Goal: Information Seeking & Learning: Learn about a topic

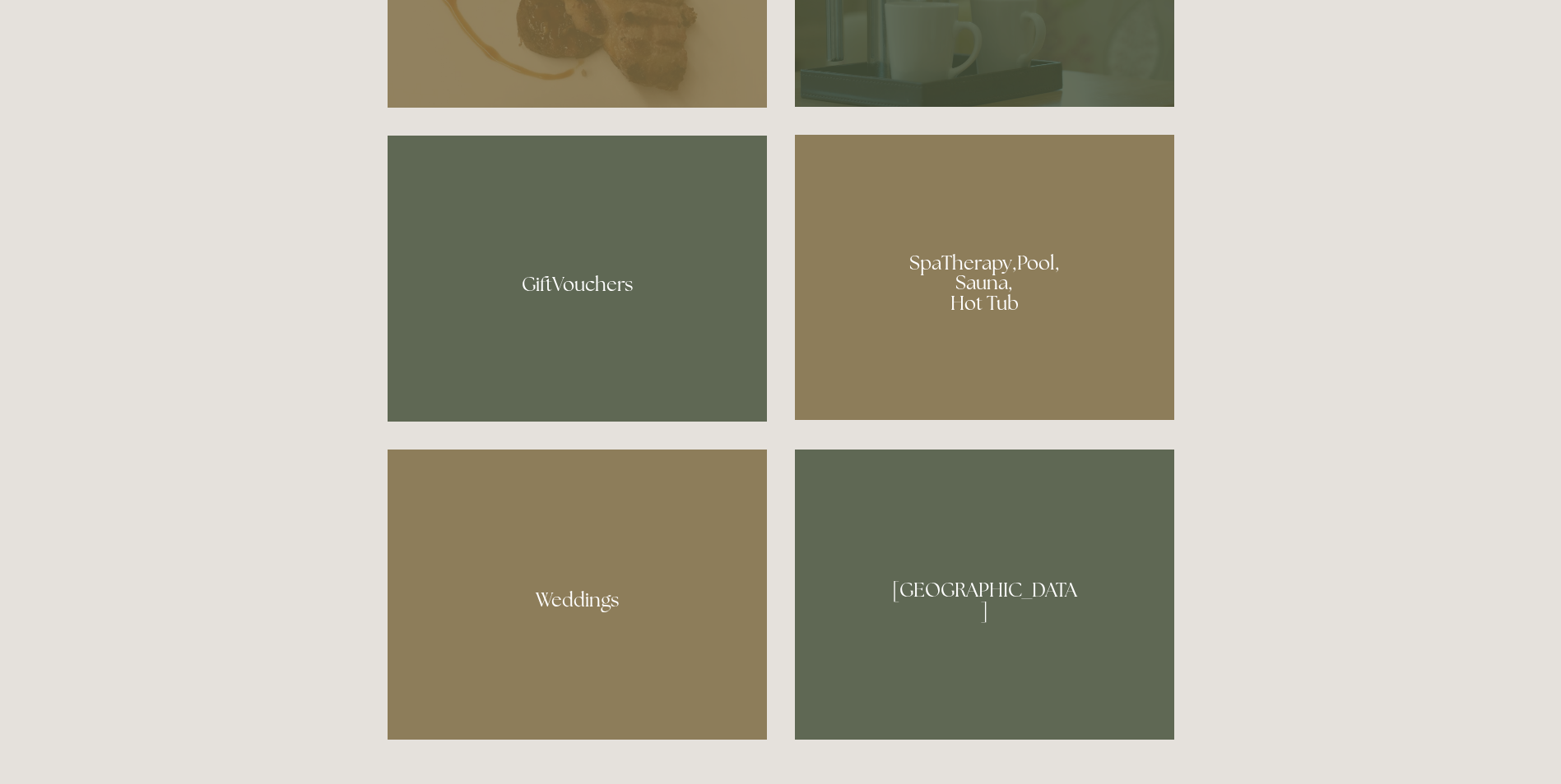
scroll to position [1069, 0]
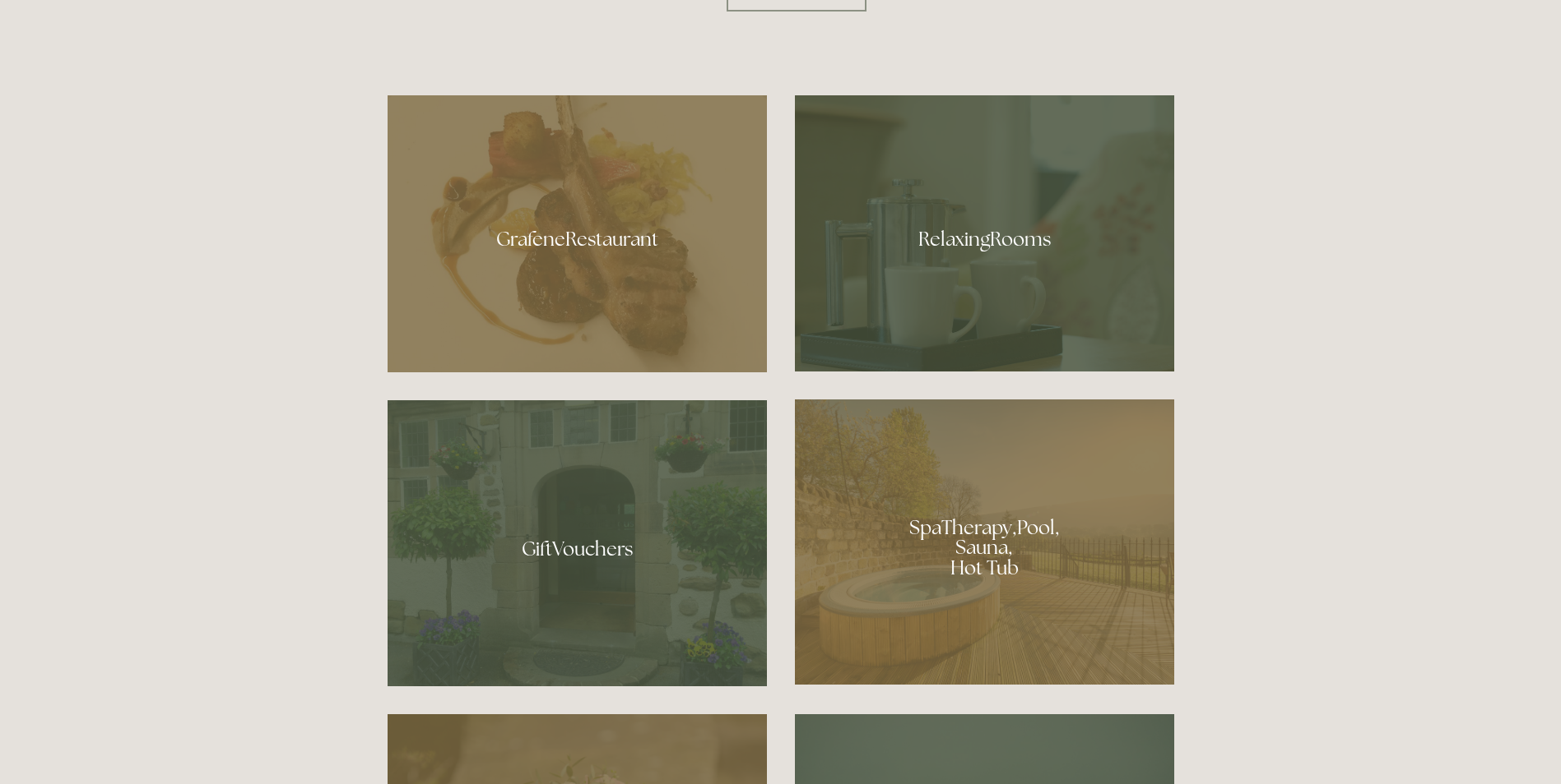
click at [596, 237] on div at bounding box center [577, 234] width 379 height 277
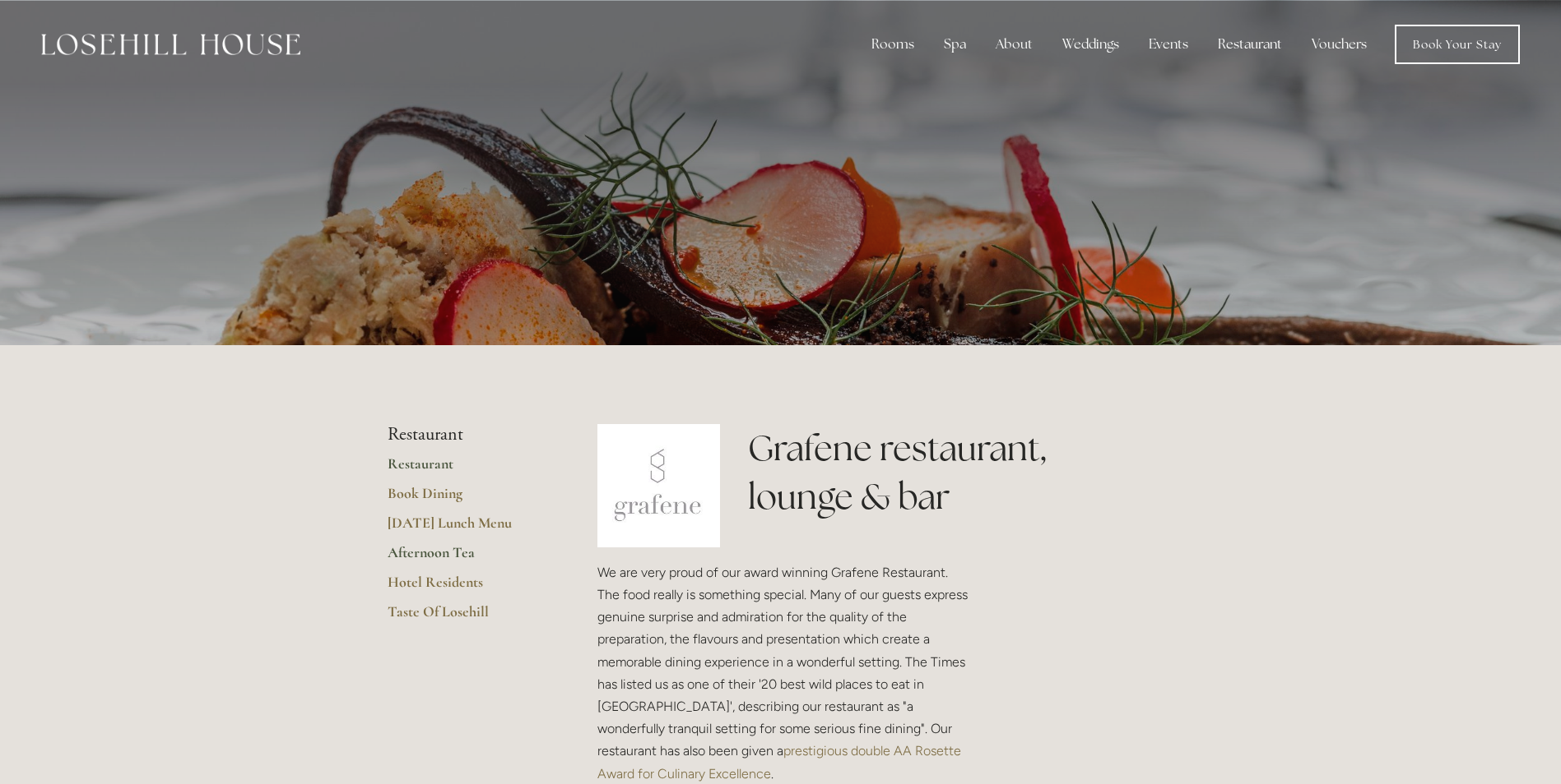
click at [444, 554] on link "Afternoon Tea" at bounding box center [467, 559] width 157 height 30
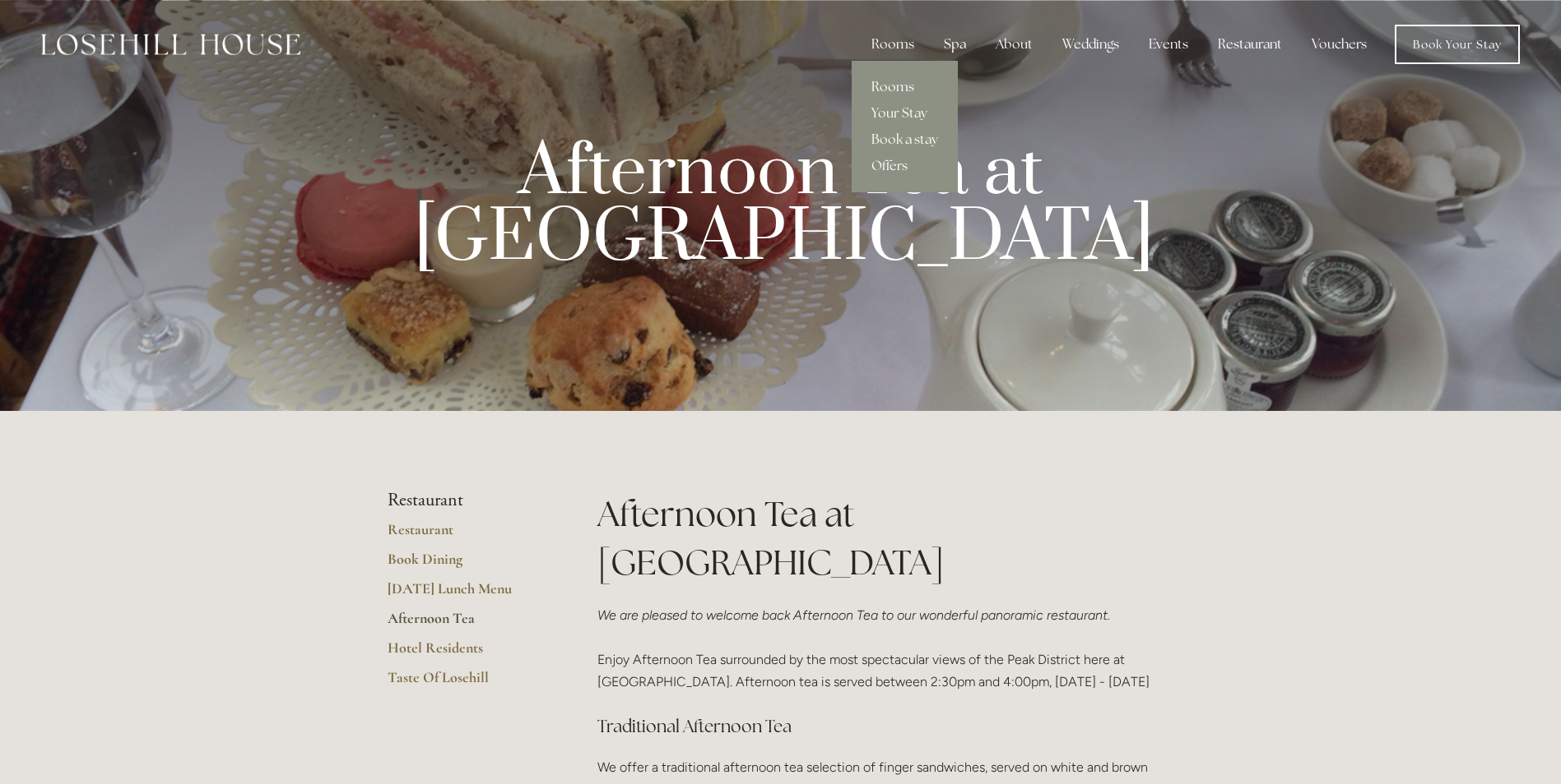
click at [891, 87] on link "Rooms" at bounding box center [904, 87] width 106 height 26
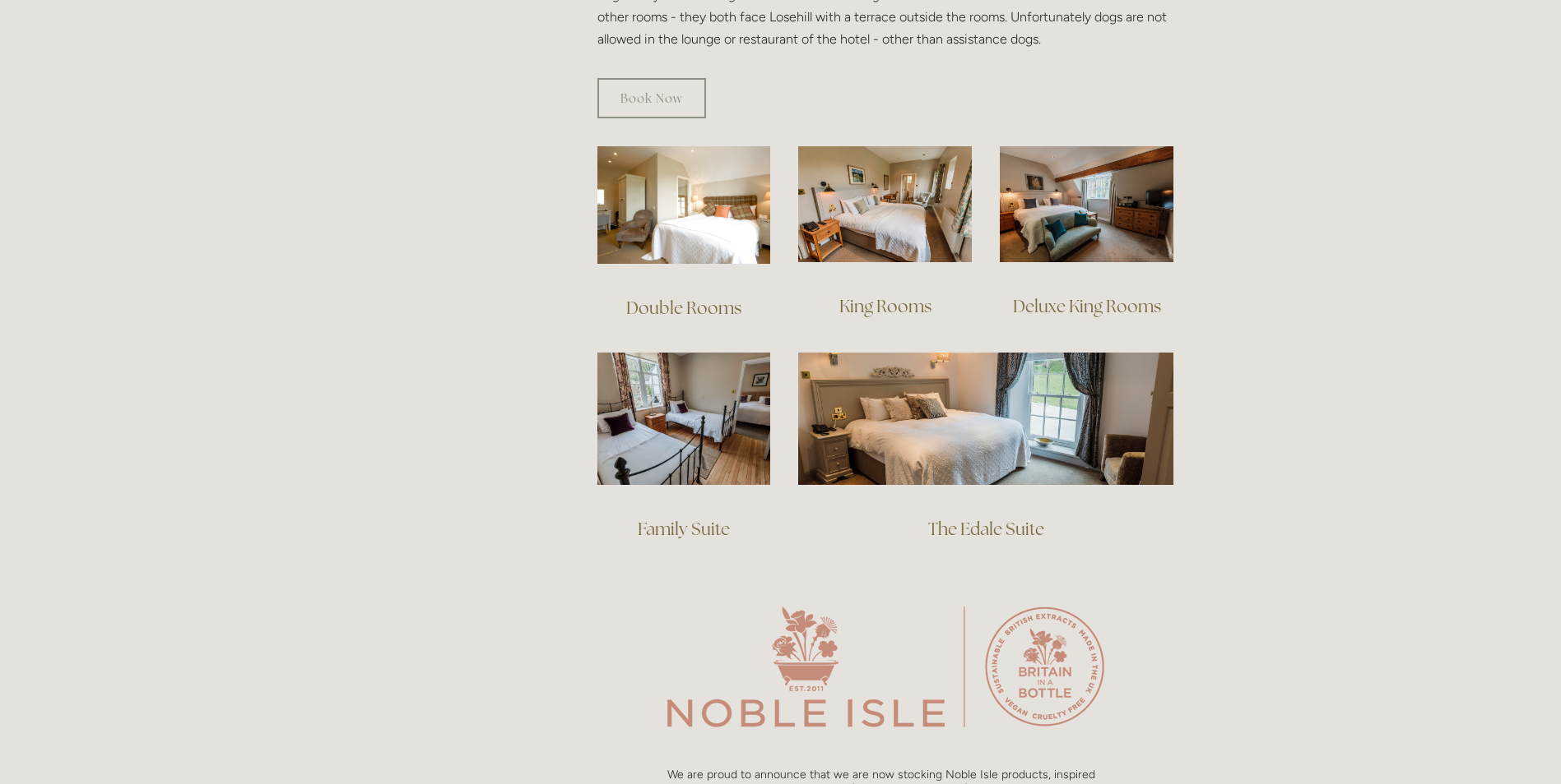
scroll to position [1152, 0]
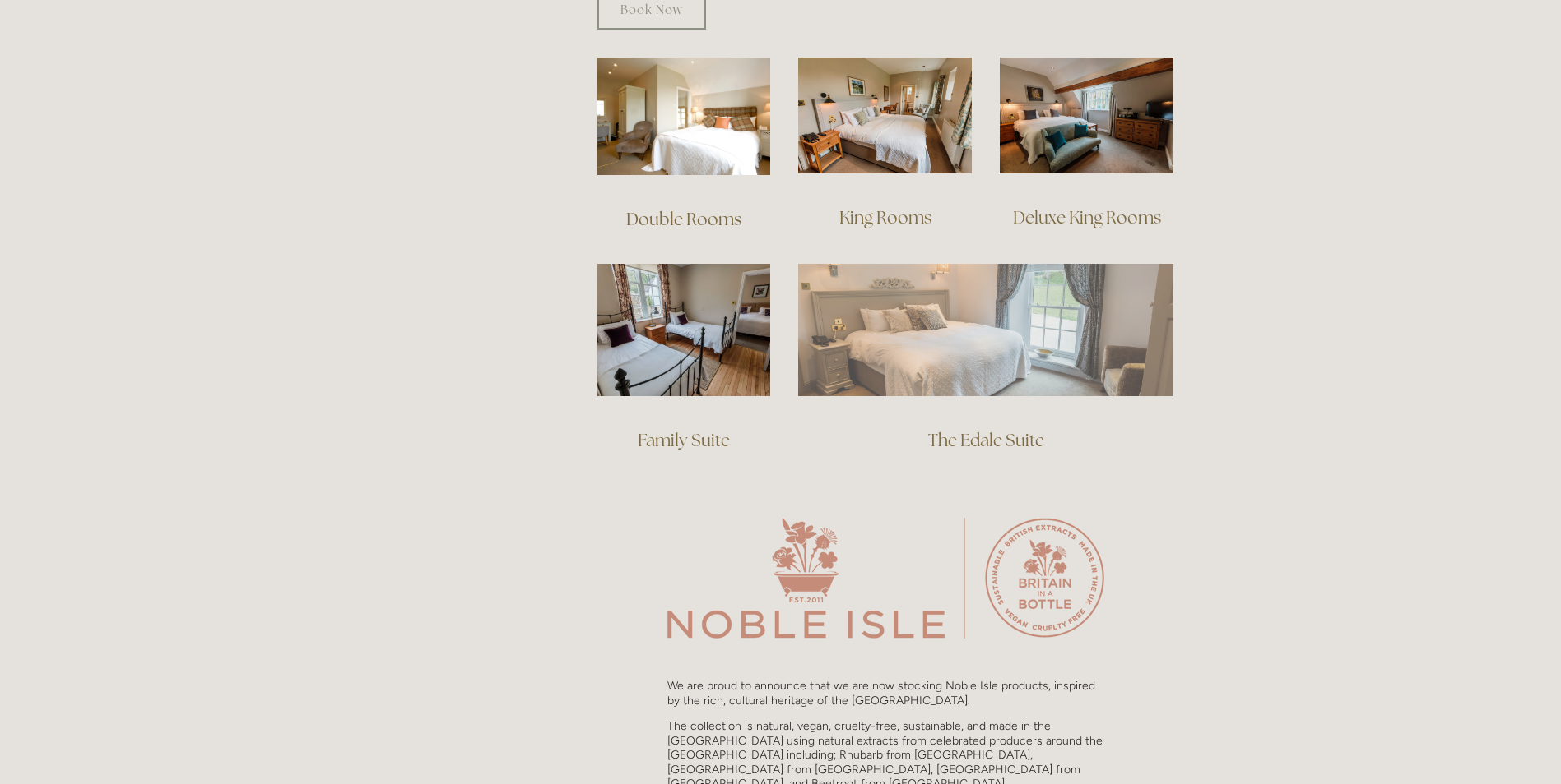
click at [995, 301] on img at bounding box center [986, 330] width 375 height 131
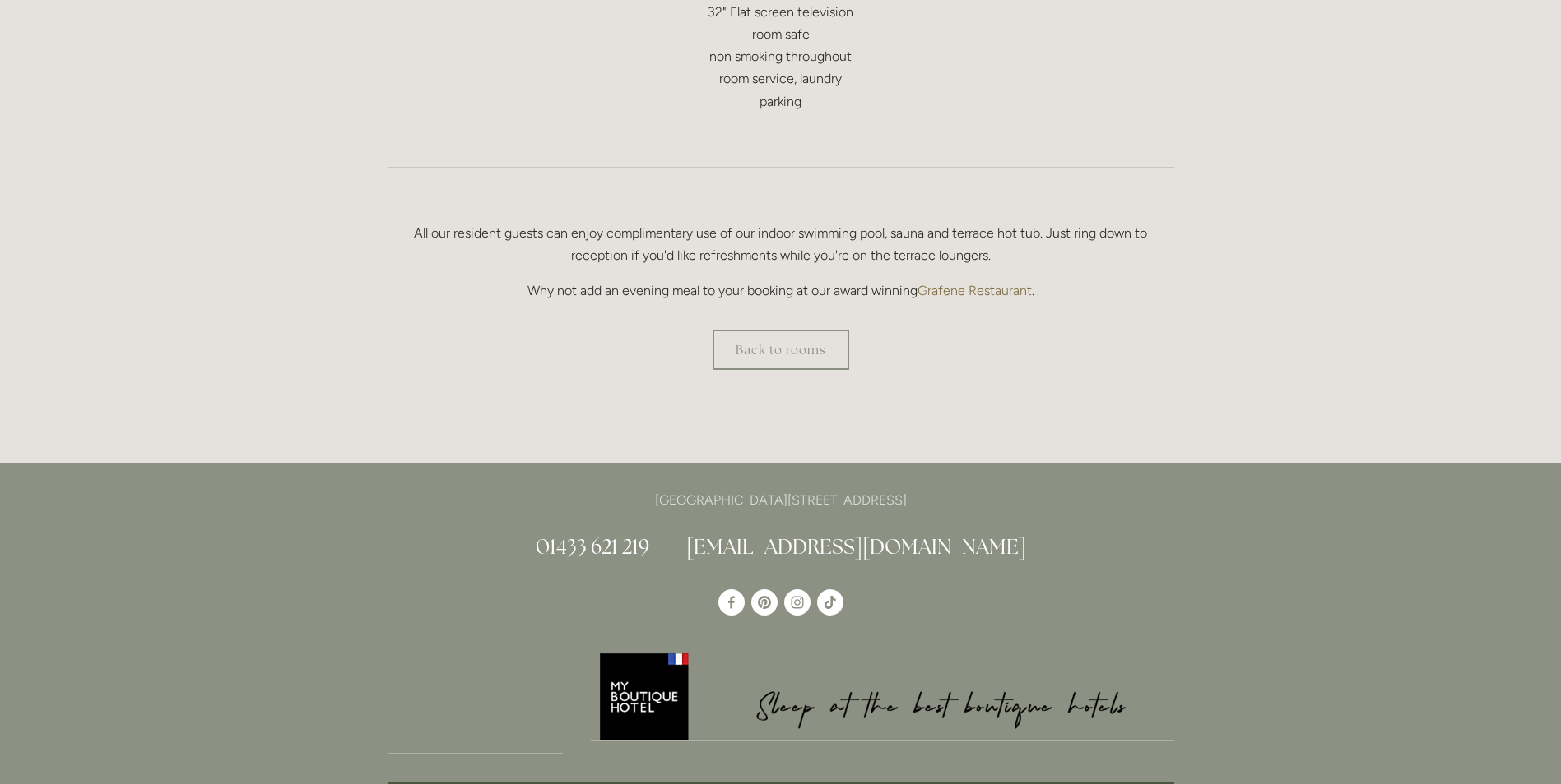
scroll to position [1069, 0]
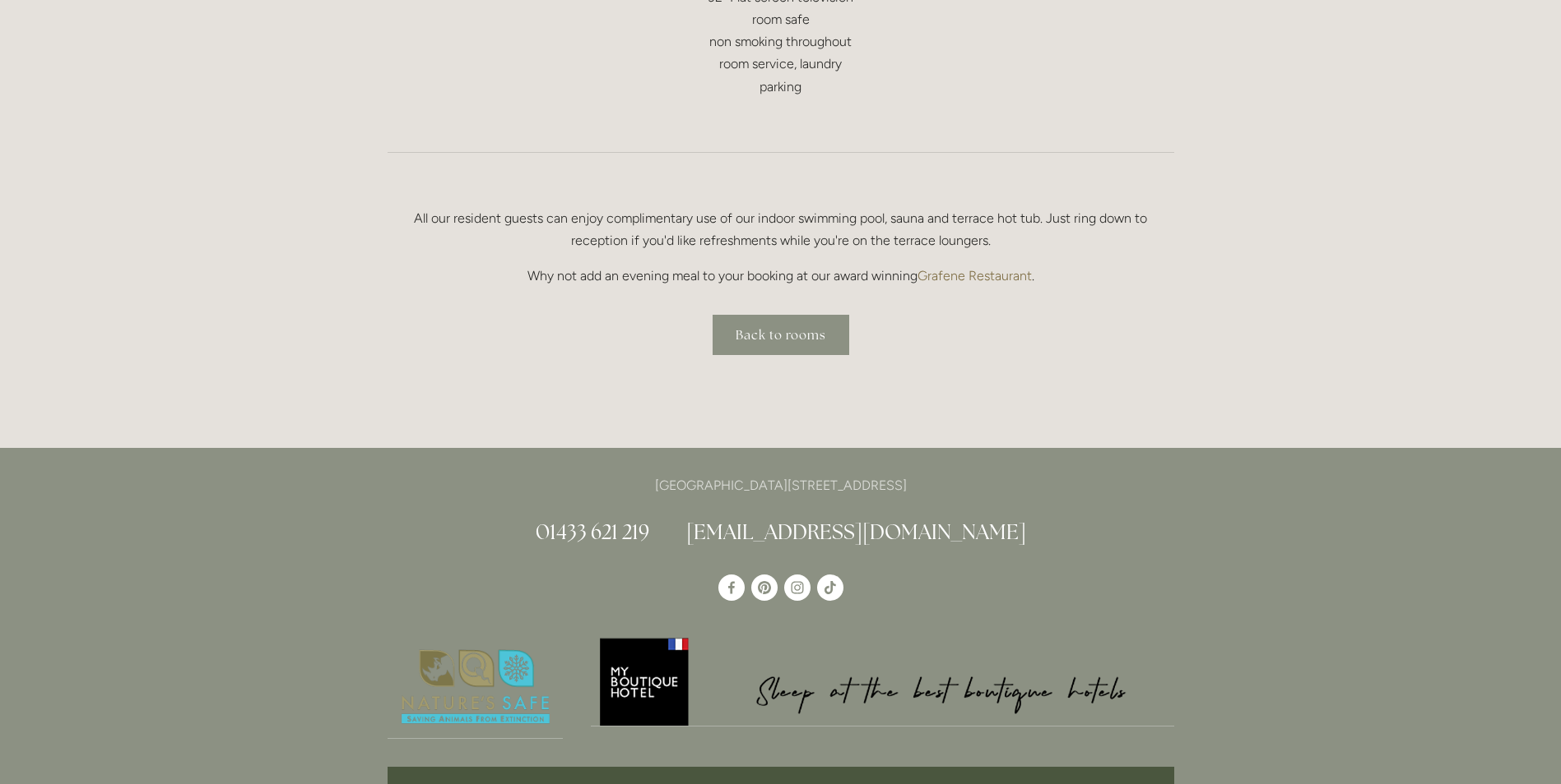
click at [816, 340] on link "Back to rooms" at bounding box center [780, 335] width 137 height 40
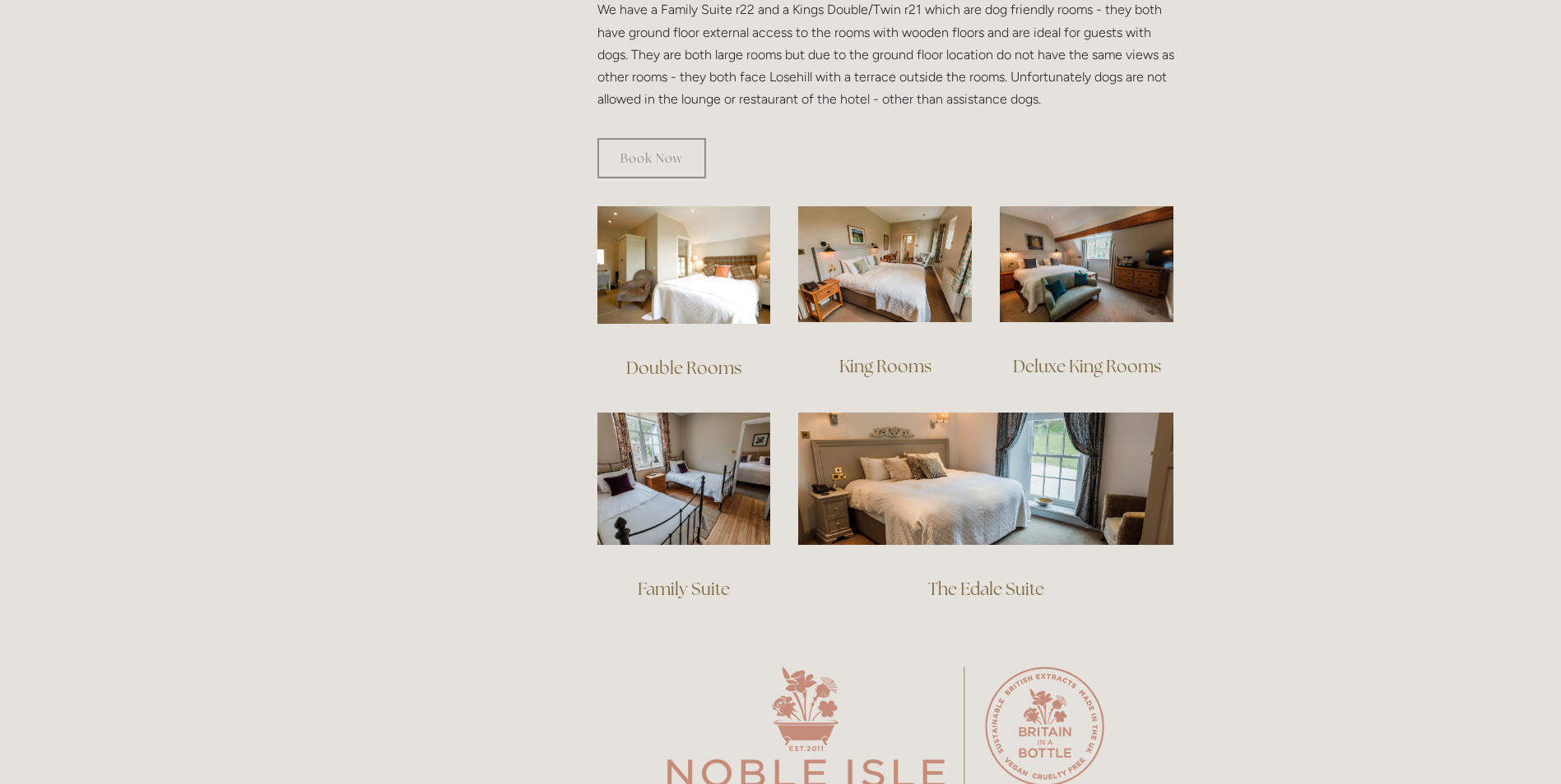
scroll to position [1069, 0]
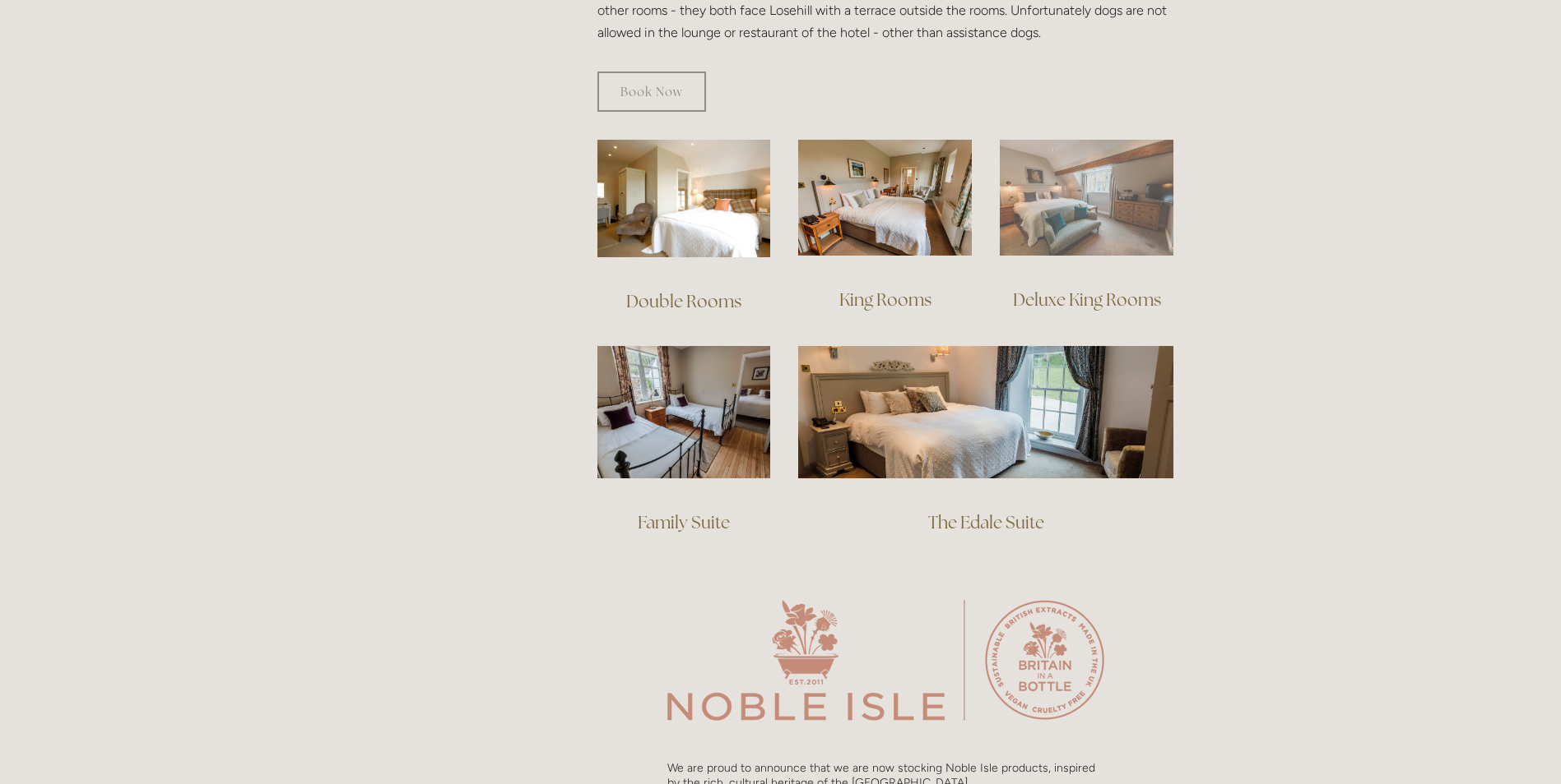
click at [1082, 213] on img at bounding box center [1087, 197] width 173 height 116
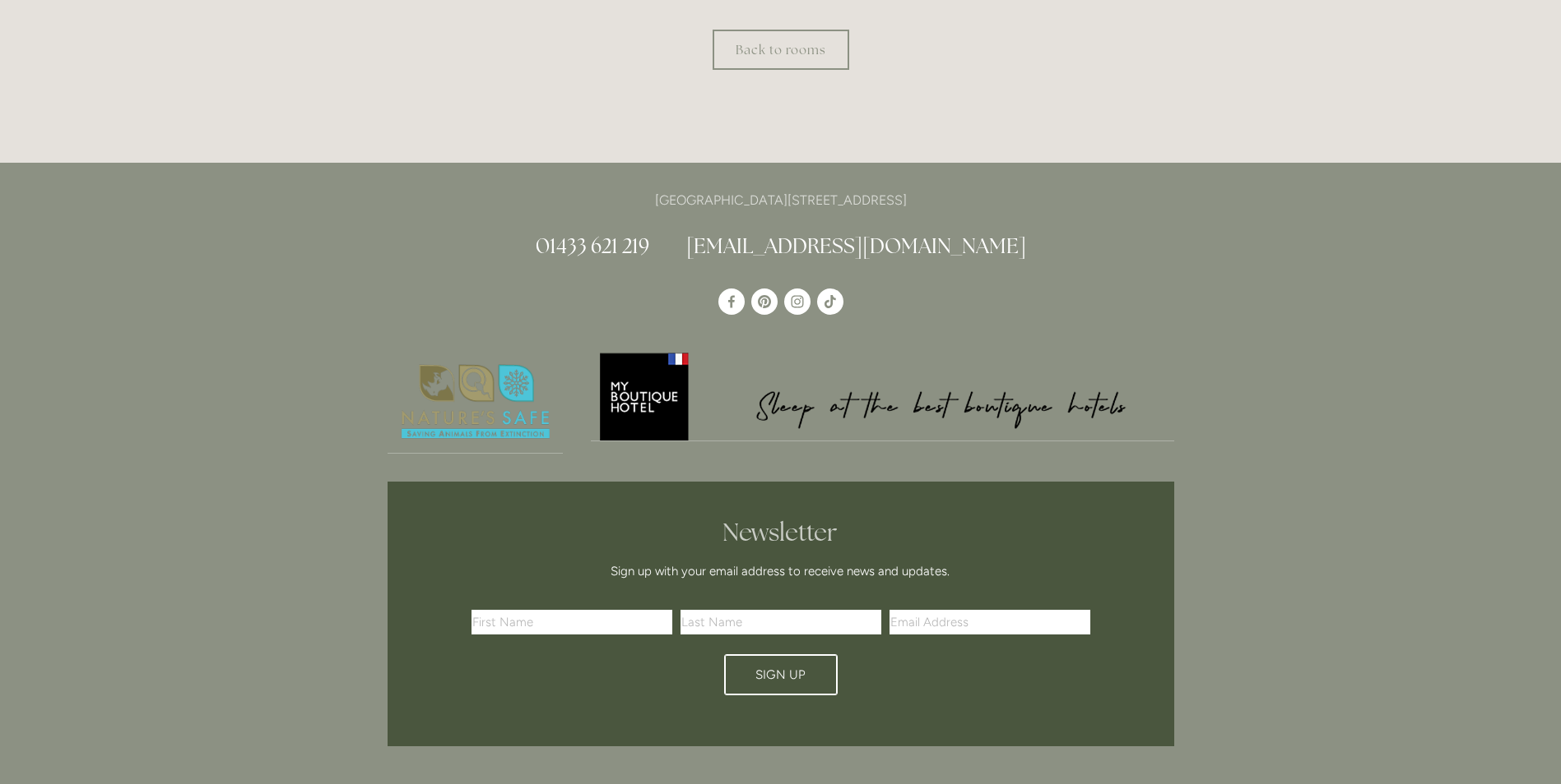
scroll to position [986, 0]
